Goal: Task Accomplishment & Management: Complete application form

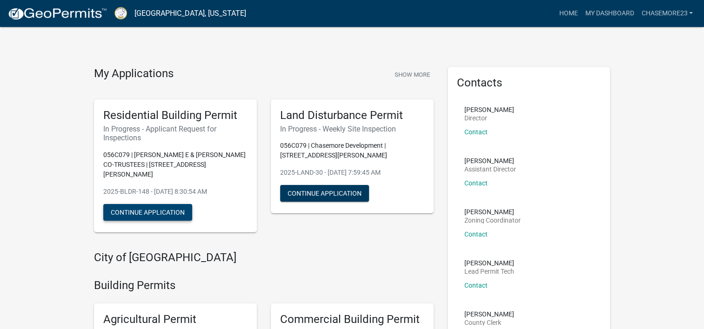
click at [155, 204] on button "Continue Application" at bounding box center [147, 212] width 89 height 17
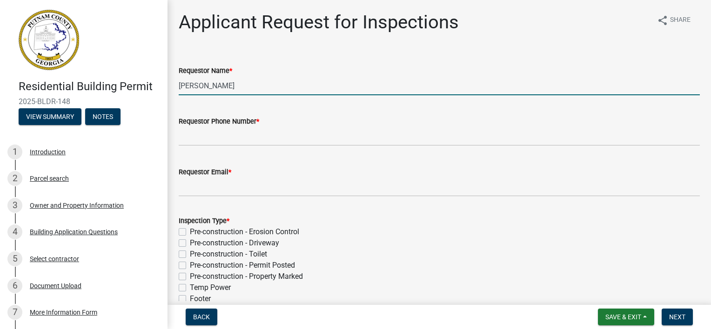
click at [247, 85] on input "[PERSON_NAME]" at bounding box center [439, 85] width 521 height 19
type input "C"
type input "[PERSON_NAME]"
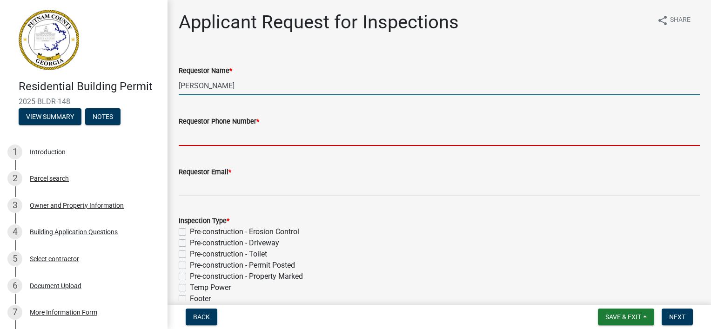
type input "6784142973"
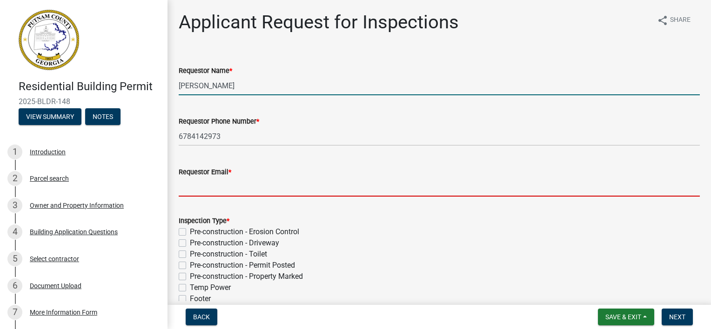
type input "[EMAIL_ADDRESS][DOMAIN_NAME]"
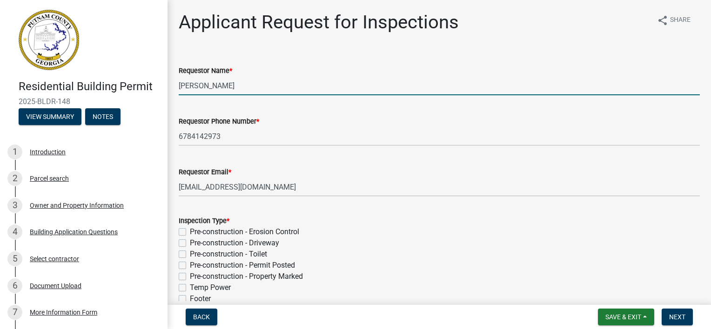
type input "[DATE]"
type input "[PERSON_NAME]"
select select "8"
select select "2025"
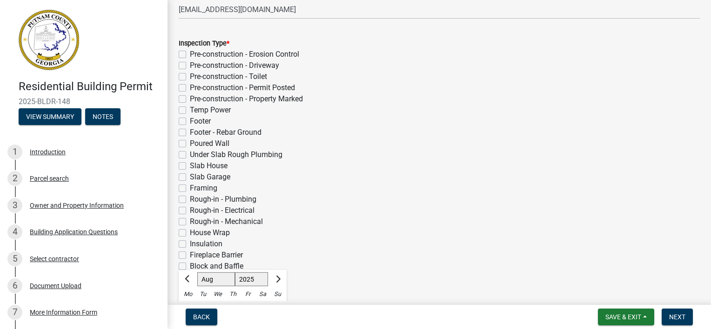
scroll to position [200, 0]
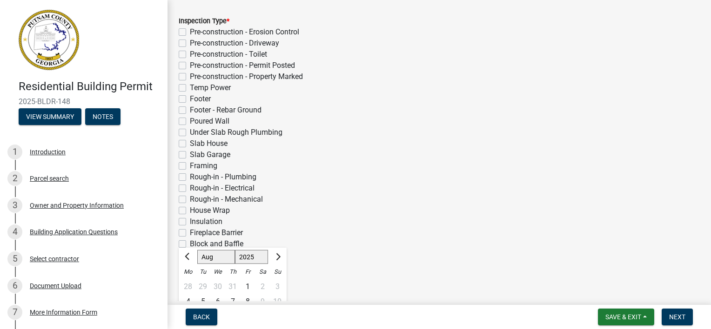
click at [190, 133] on label "Under Slab Rough Plumbing" at bounding box center [236, 132] width 93 height 11
click at [190, 133] on input "Under Slab Rough Plumbing" at bounding box center [193, 130] width 6 height 6
checkbox input "true"
checkbox input "false"
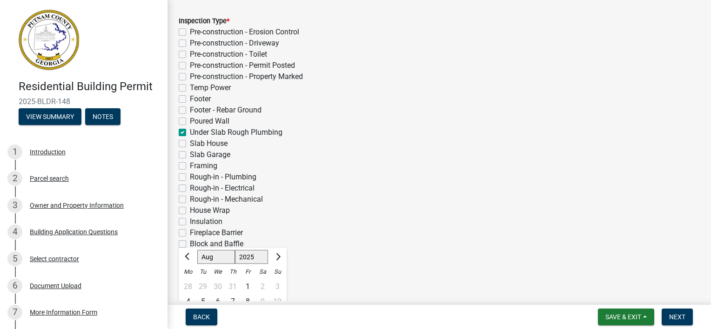
checkbox input "false"
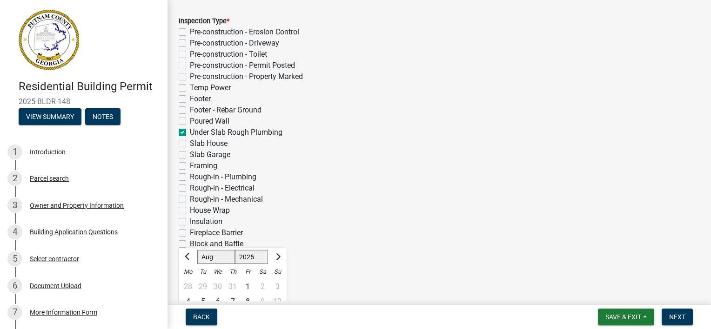
checkbox input "false"
checkbox input "true"
checkbox input "false"
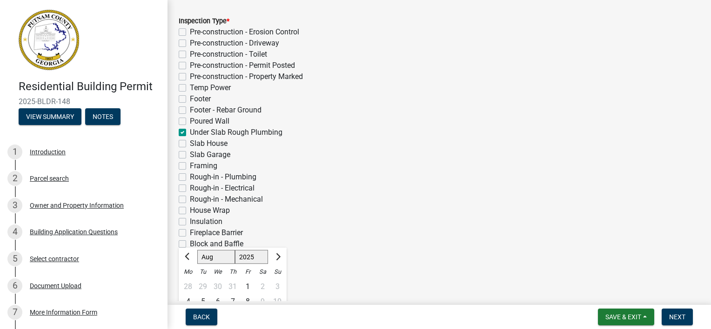
checkbox input "false"
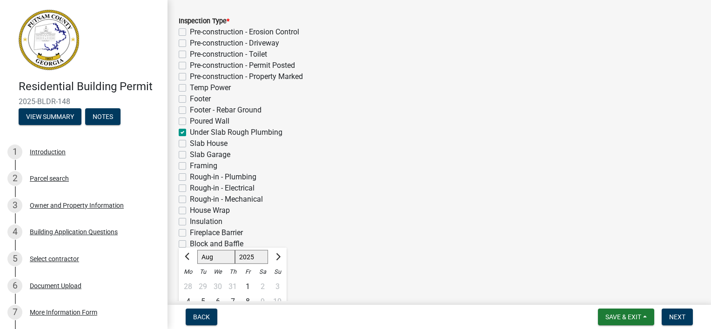
checkbox input "false"
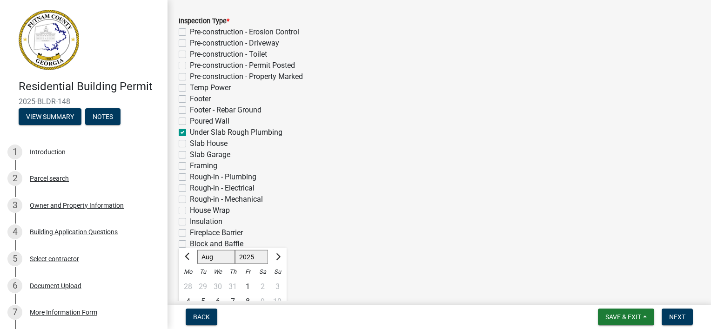
checkbox input "false"
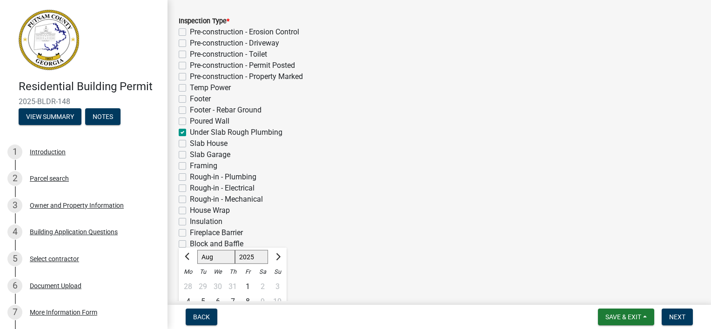
checkbox input "false"
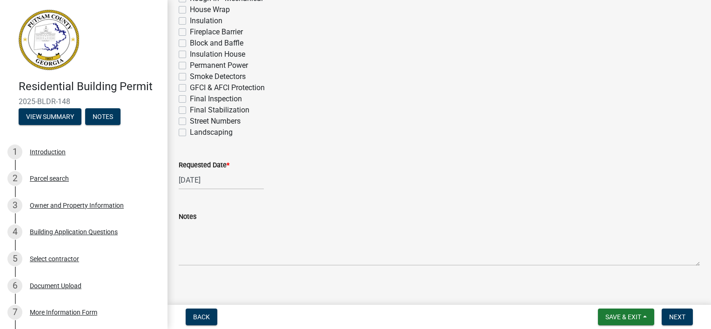
scroll to position [409, 0]
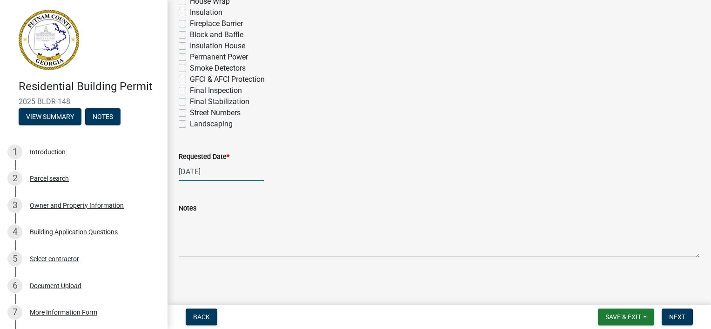
click at [227, 173] on div "[DATE]" at bounding box center [221, 171] width 85 height 19
select select "6"
select select "2025"
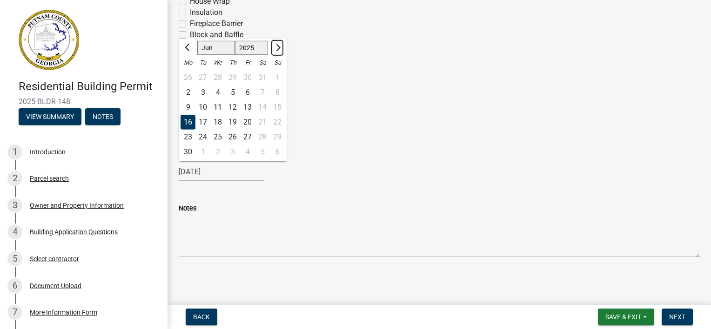
click at [279, 47] on span "Next month" at bounding box center [276, 47] width 7 height 7
select select "8"
click at [235, 106] on div "14" at bounding box center [232, 107] width 15 height 15
type input "[DATE]"
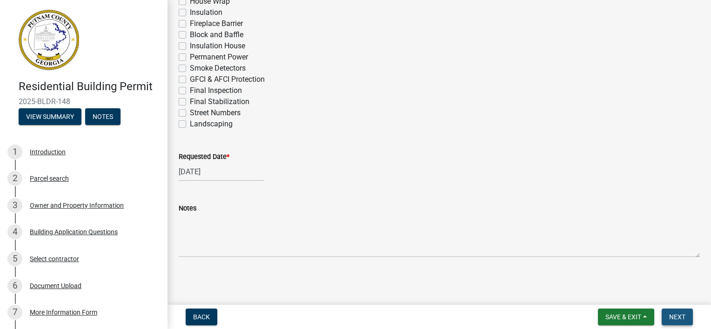
click at [679, 315] on span "Next" at bounding box center [677, 316] width 16 height 7
